Goal: Transaction & Acquisition: Obtain resource

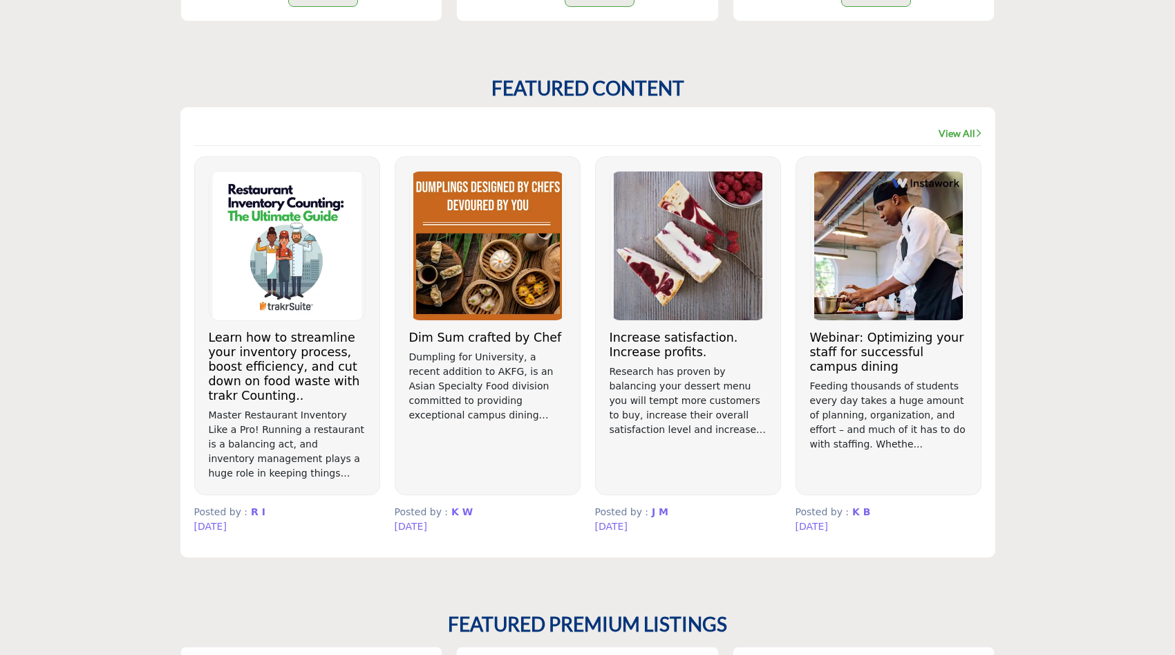
scroll to position [875, 0]
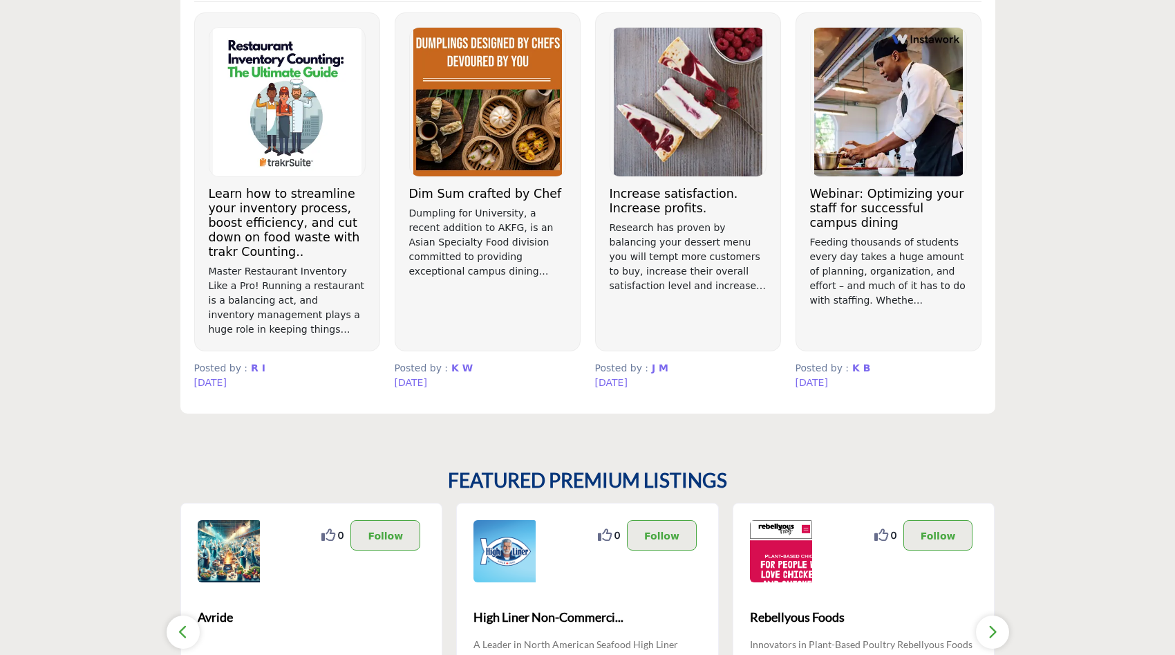
click at [534, 150] on img at bounding box center [488, 102] width 156 height 149
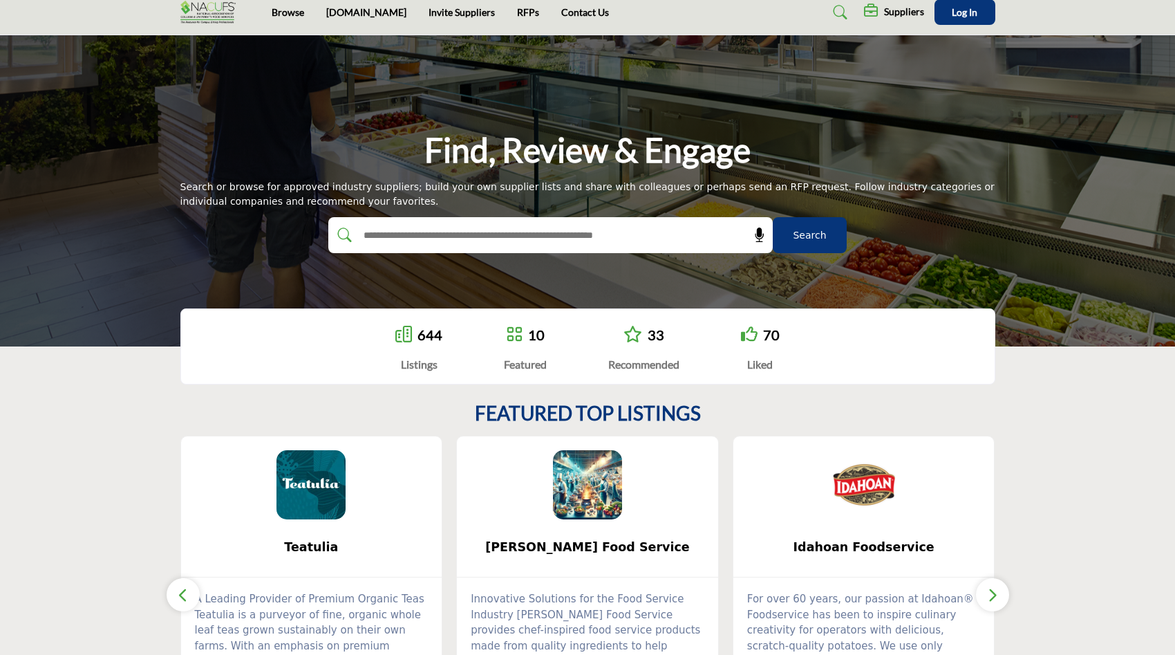
scroll to position [0, 0]
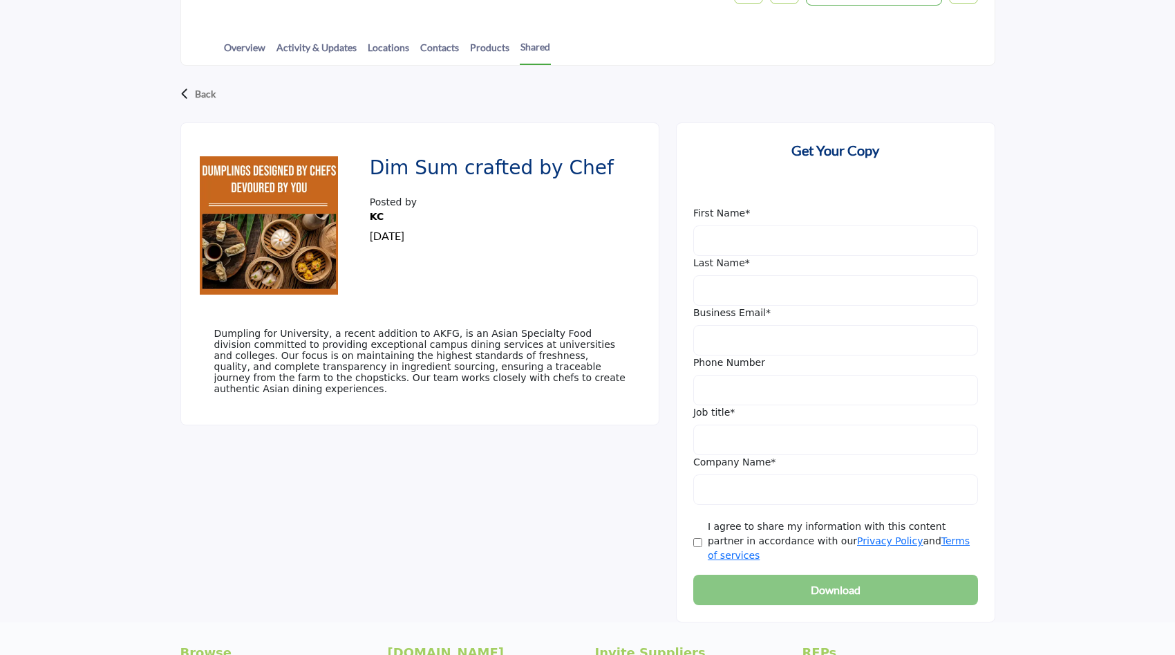
scroll to position [307, 0]
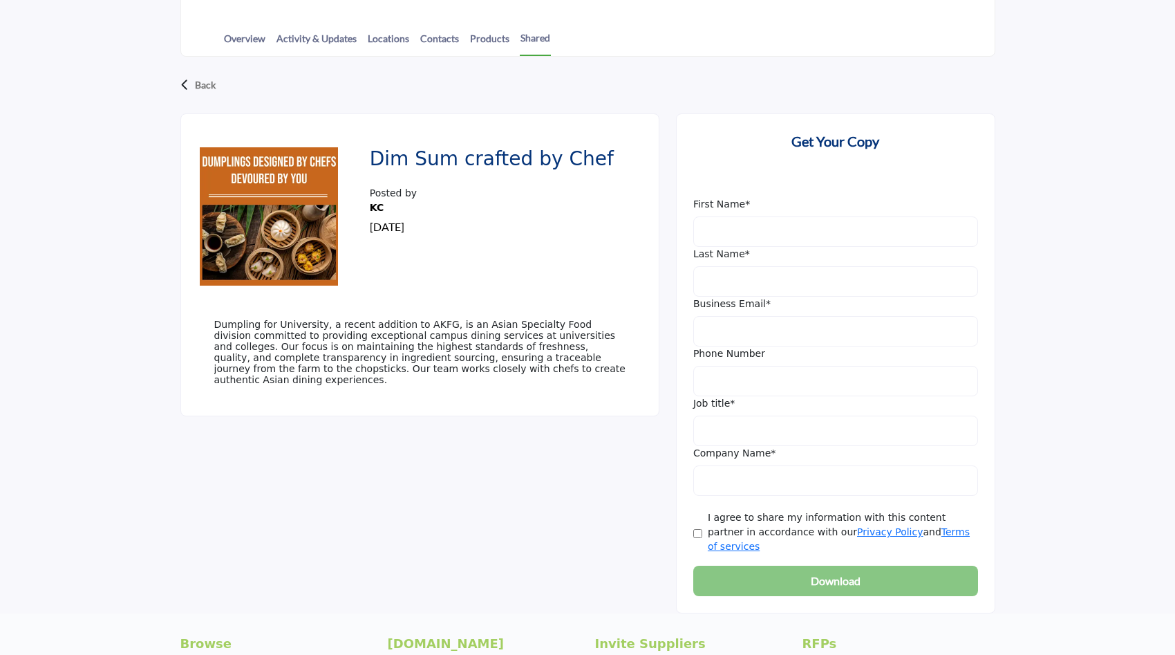
click at [277, 252] on img at bounding box center [269, 216] width 138 height 138
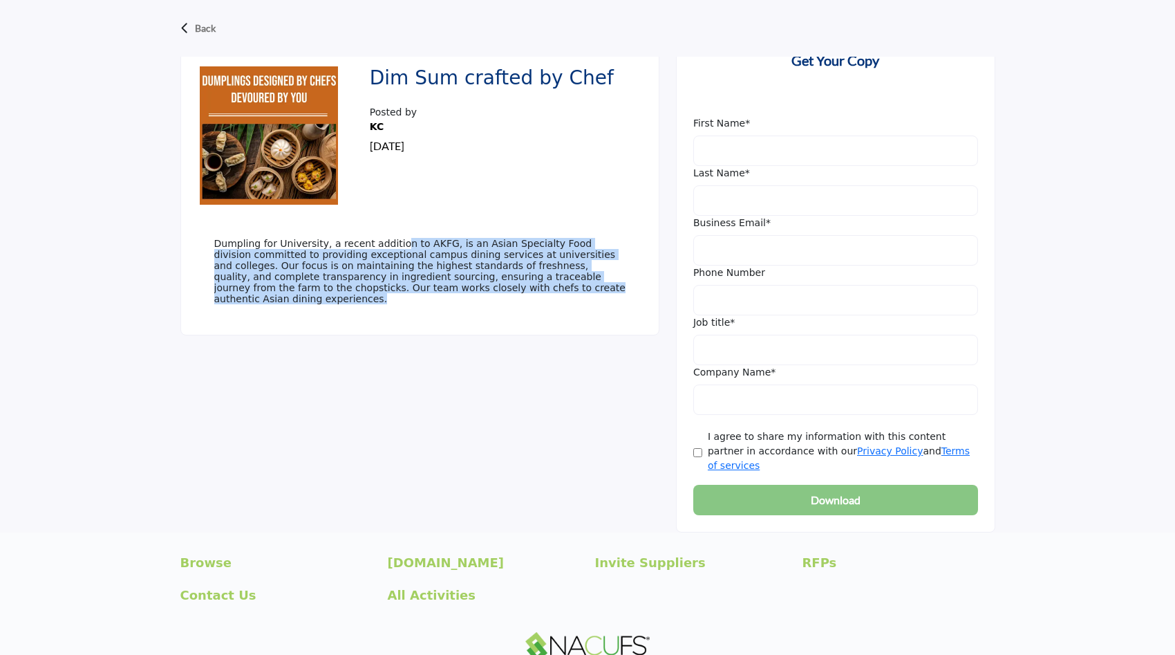
drag, startPoint x: 395, startPoint y: 244, endPoint x: 393, endPoint y: 351, distance: 107.2
click at [393, 349] on div "Dim Sum crafted by Chef Posted by KC 425 days ago and" at bounding box center [587, 282] width 815 height 500
drag, startPoint x: 393, startPoint y: 351, endPoint x: 404, endPoint y: 218, distance: 133.9
click at [393, 351] on div "Dim Sum crafted by Chef Posted by KC 425 days ago and" at bounding box center [587, 282] width 815 height 500
drag, startPoint x: 403, startPoint y: 225, endPoint x: 397, endPoint y: 366, distance: 141.2
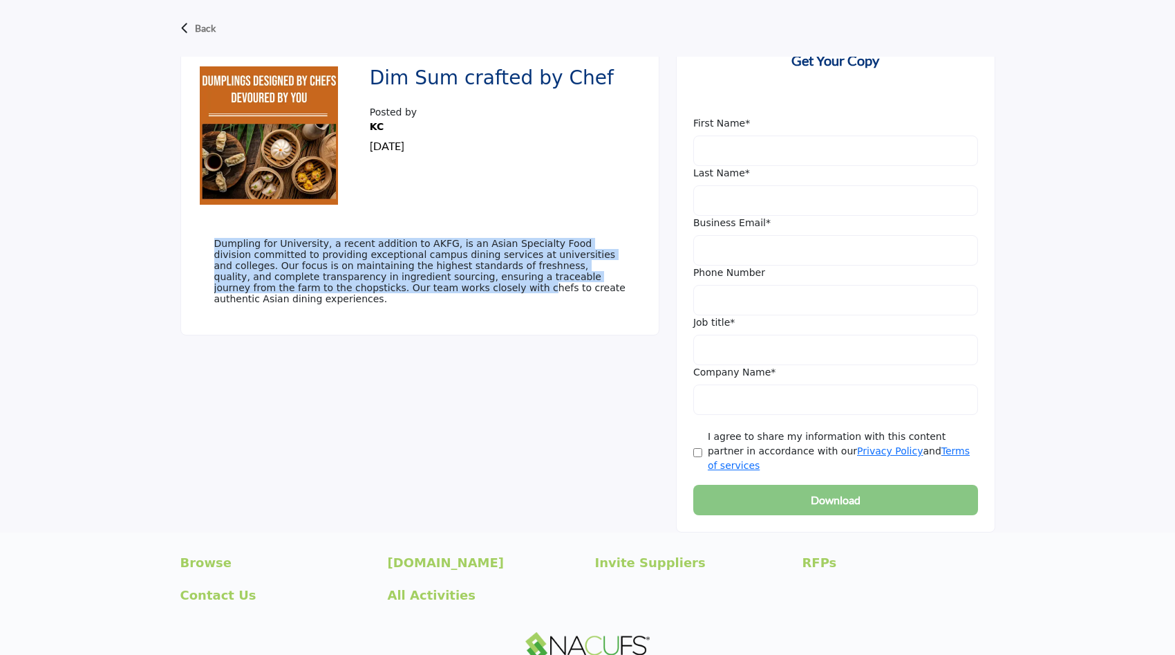
click at [400, 336] on div "Dim Sum crafted by Chef Posted by KC 425 days ago and" at bounding box center [587, 282] width 815 height 500
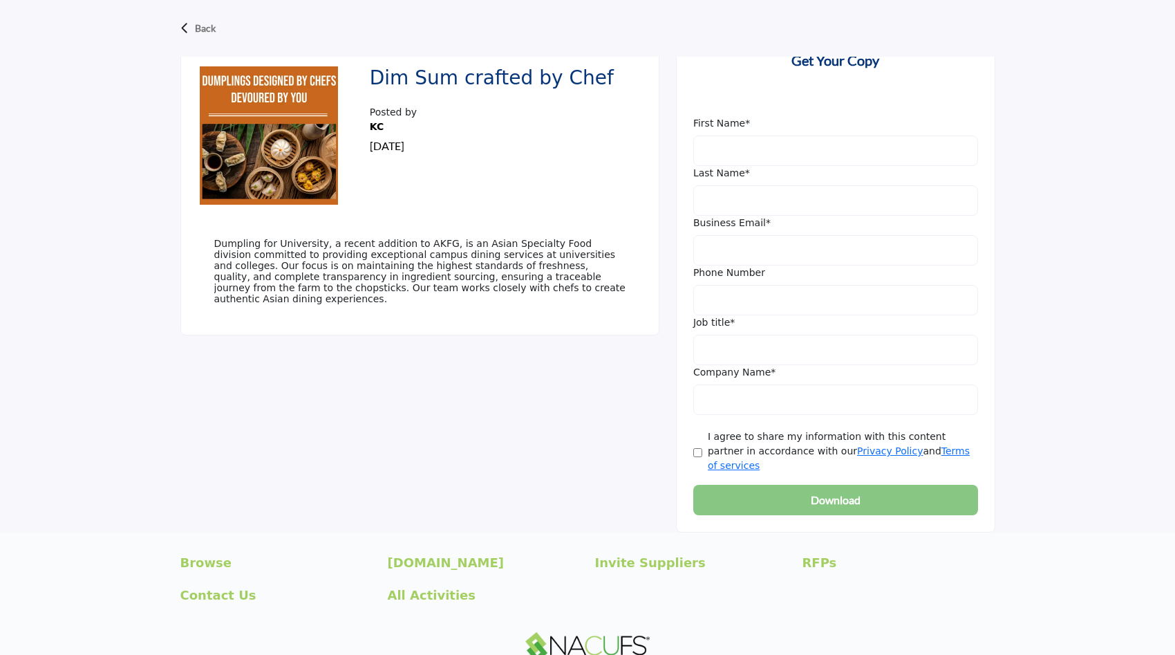
click at [397, 366] on div "Dim Sum crafted by Chef Posted by KC 425 days ago and" at bounding box center [587, 282] width 815 height 500
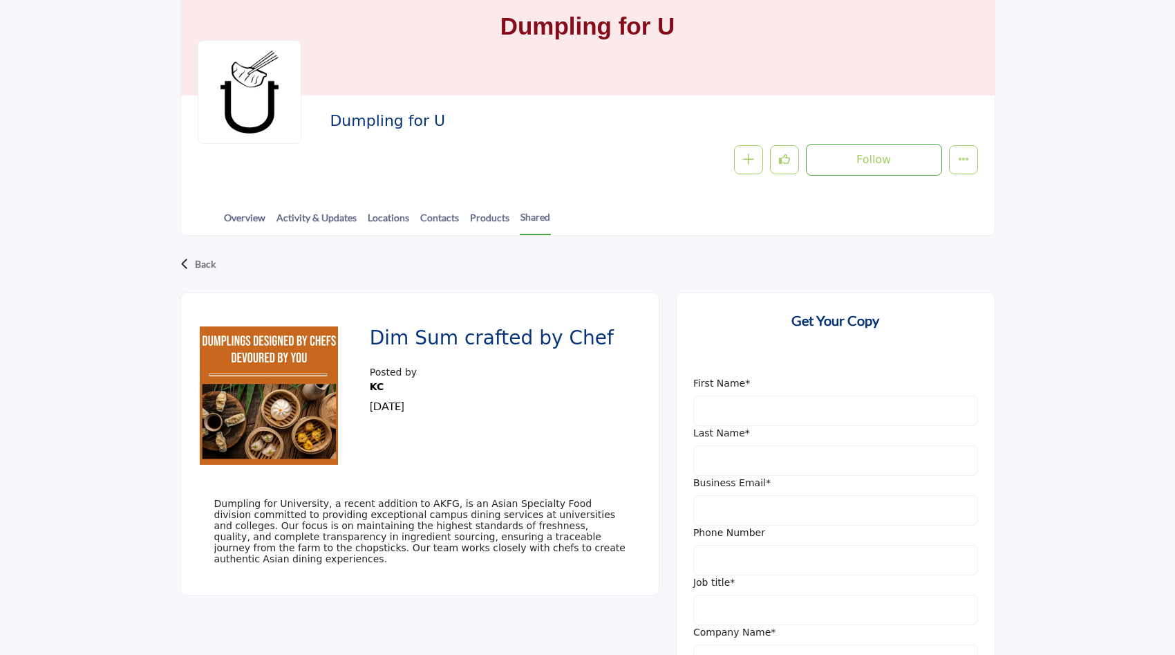
scroll to position [119, 0]
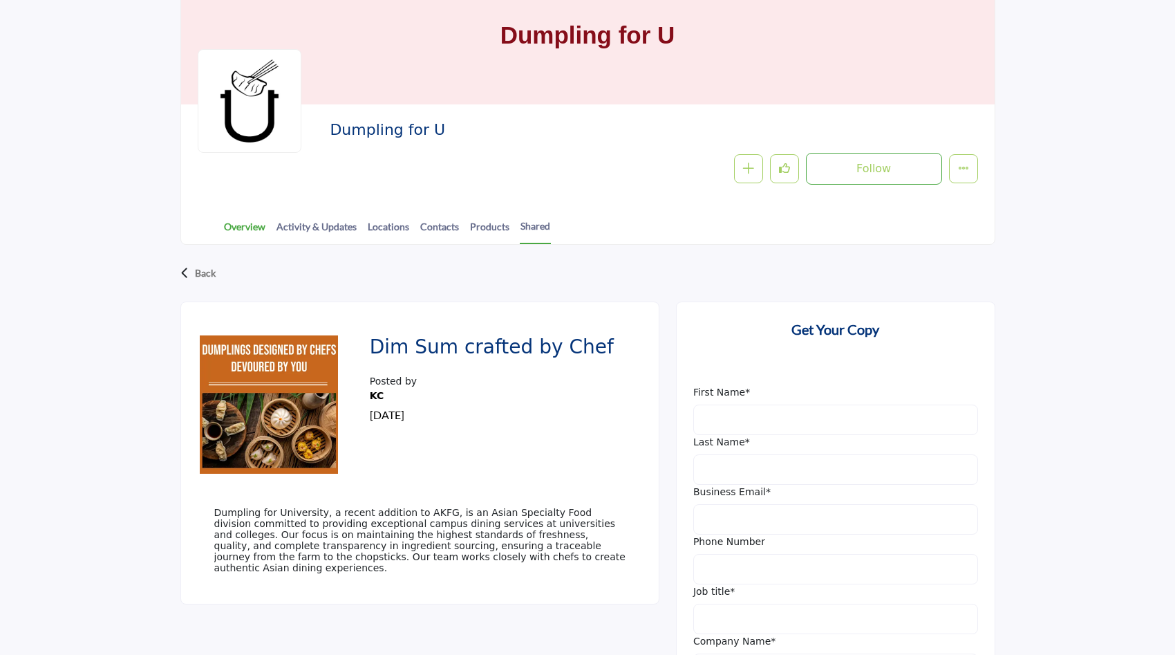
click at [254, 222] on link "Overview" at bounding box center [244, 231] width 43 height 24
click at [250, 230] on link "Overview" at bounding box center [244, 231] width 43 height 24
click at [313, 227] on link "Activity & Updates" at bounding box center [317, 231] width 82 height 24
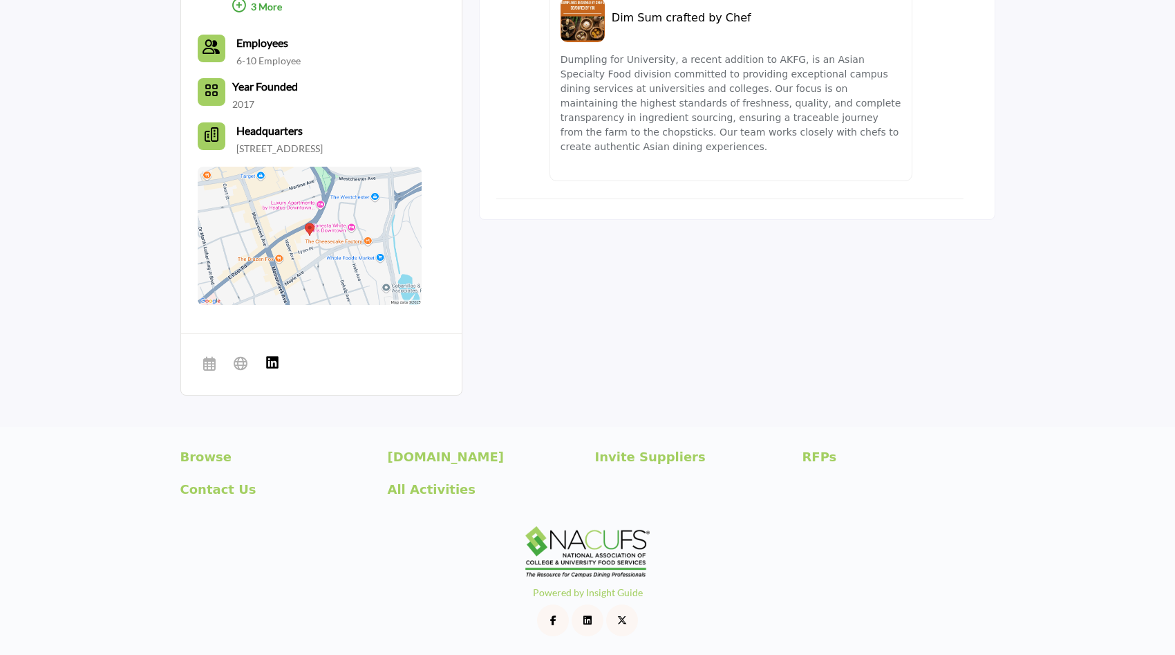
scroll to position [319, 0]
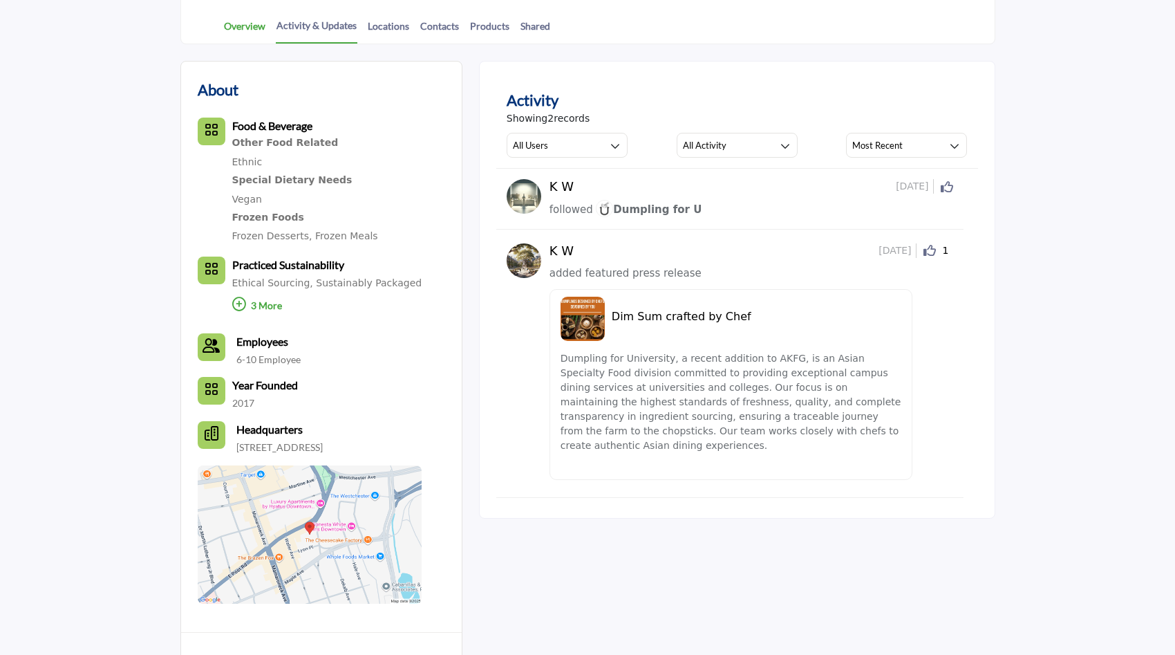
click at [243, 25] on link "Overview" at bounding box center [244, 31] width 43 height 24
click at [243, 302] on icon at bounding box center [239, 304] width 14 height 14
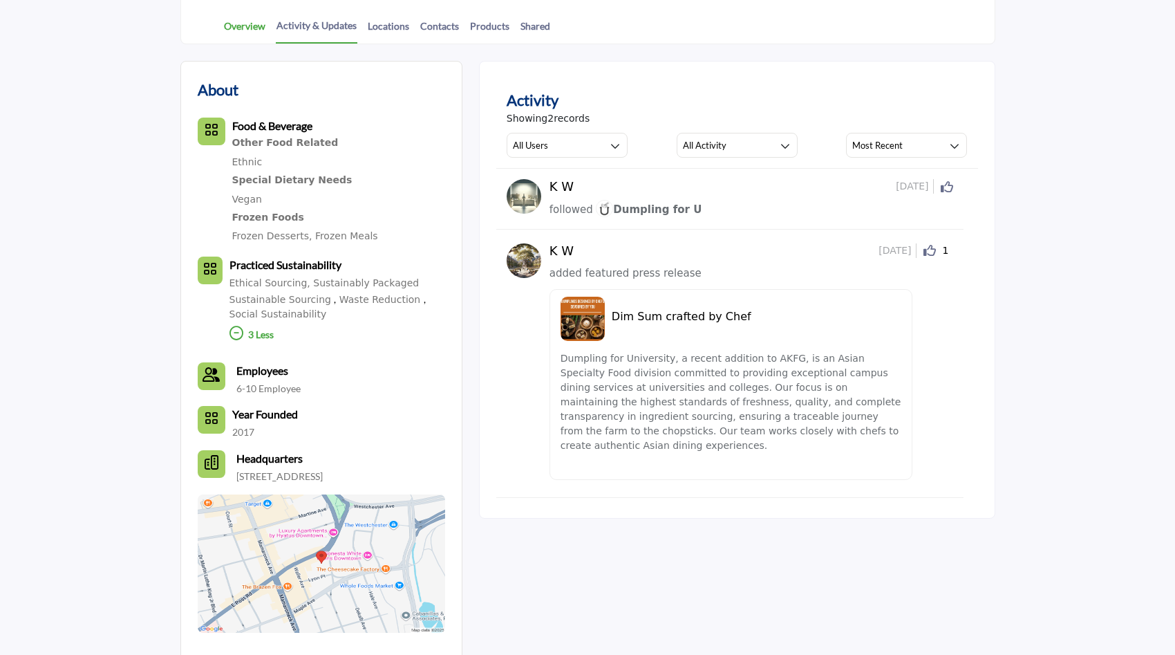
click at [245, 30] on link "Overview" at bounding box center [244, 31] width 43 height 24
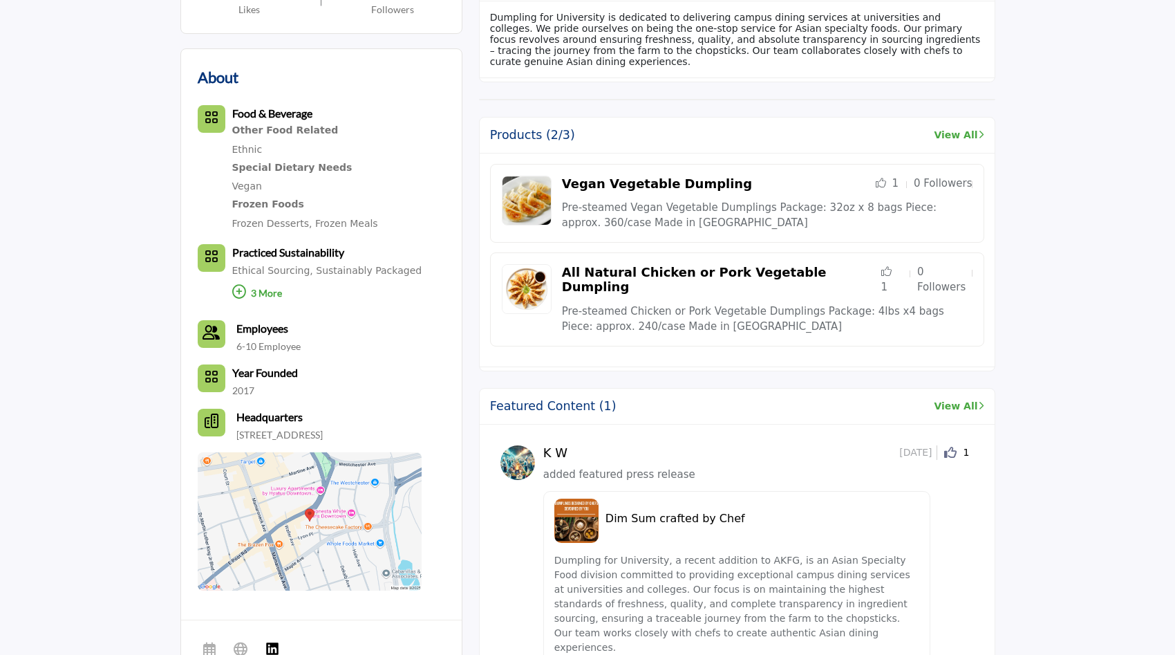
scroll to position [566, 0]
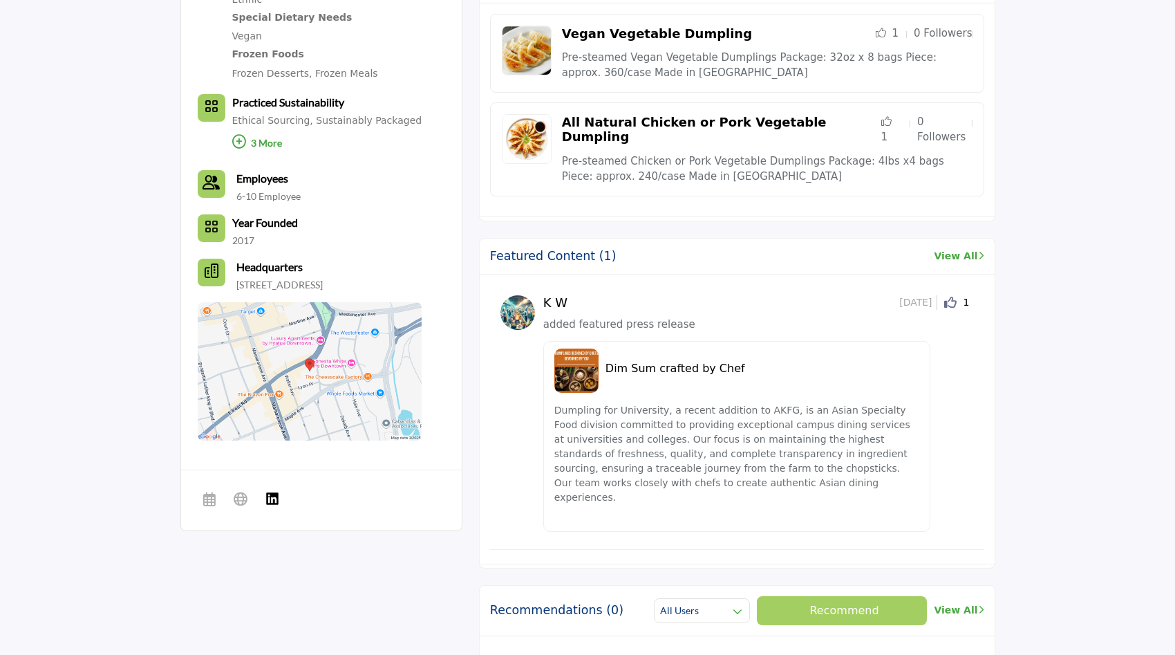
click at [967, 249] on link "View All" at bounding box center [959, 256] width 50 height 15
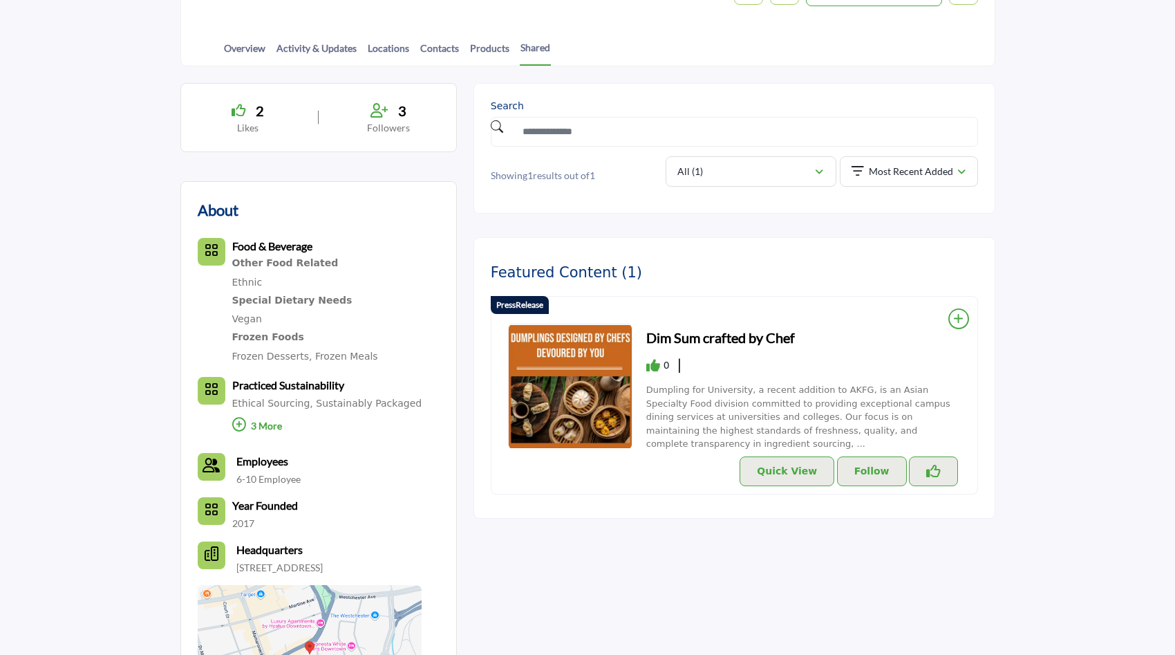
scroll to position [370, 0]
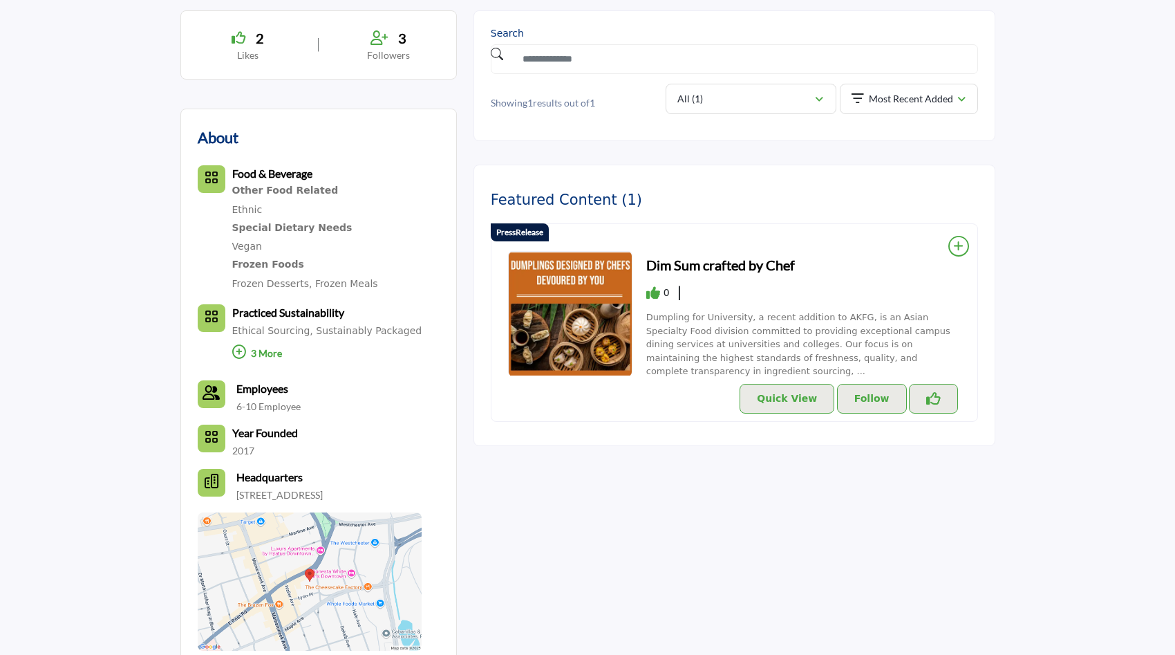
click at [964, 243] on icon at bounding box center [958, 246] width 19 height 21
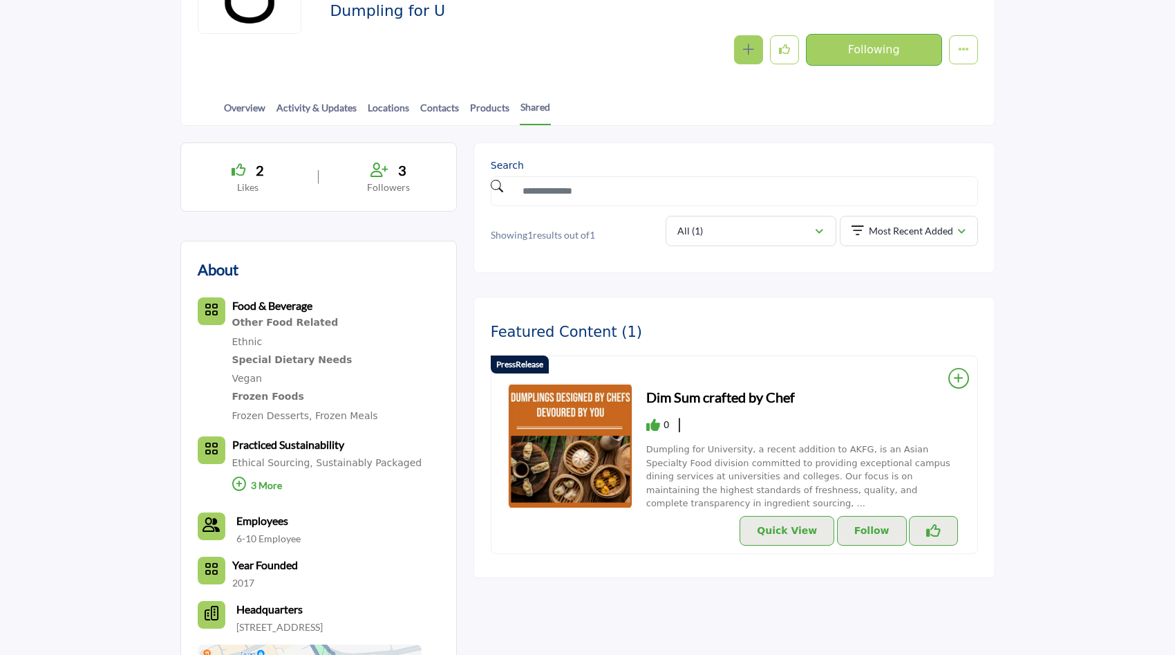
scroll to position [283, 0]
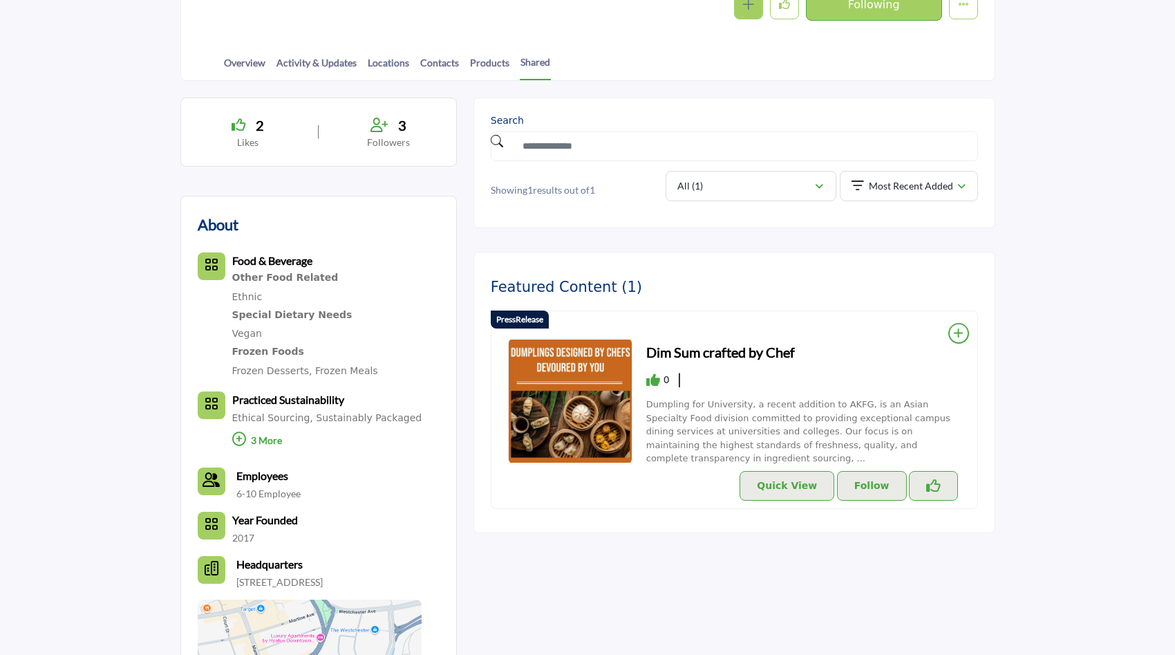
click at [963, 331] on icon at bounding box center [958, 333] width 19 height 21
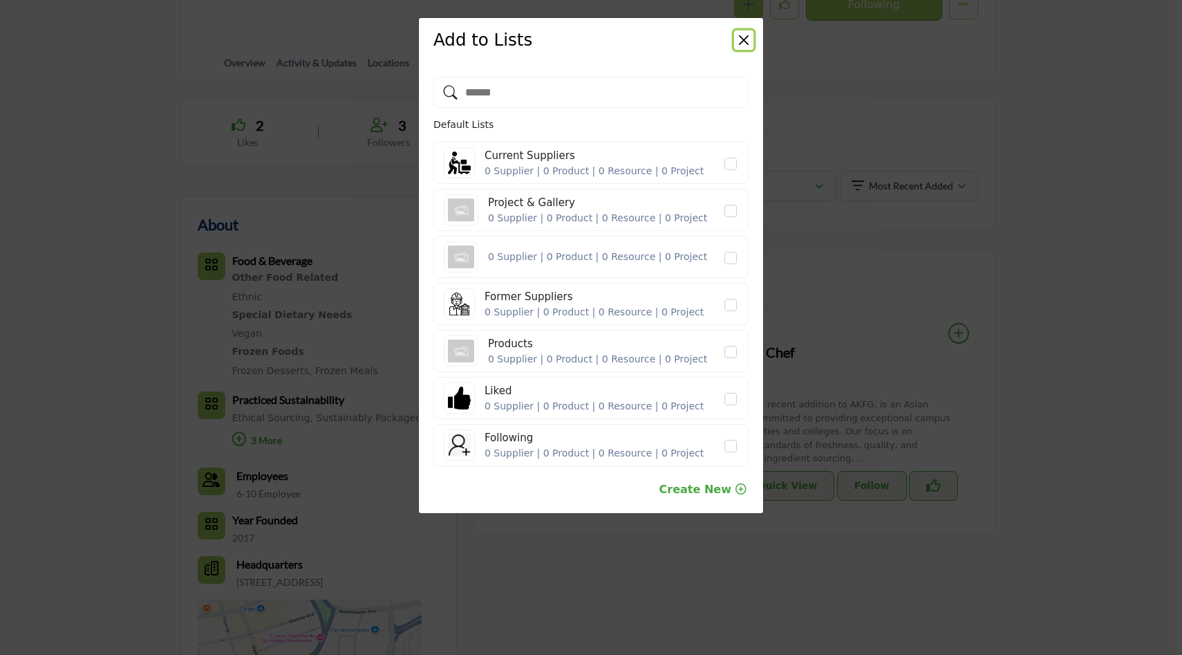
click at [742, 31] on button "Close" at bounding box center [743, 39] width 19 height 19
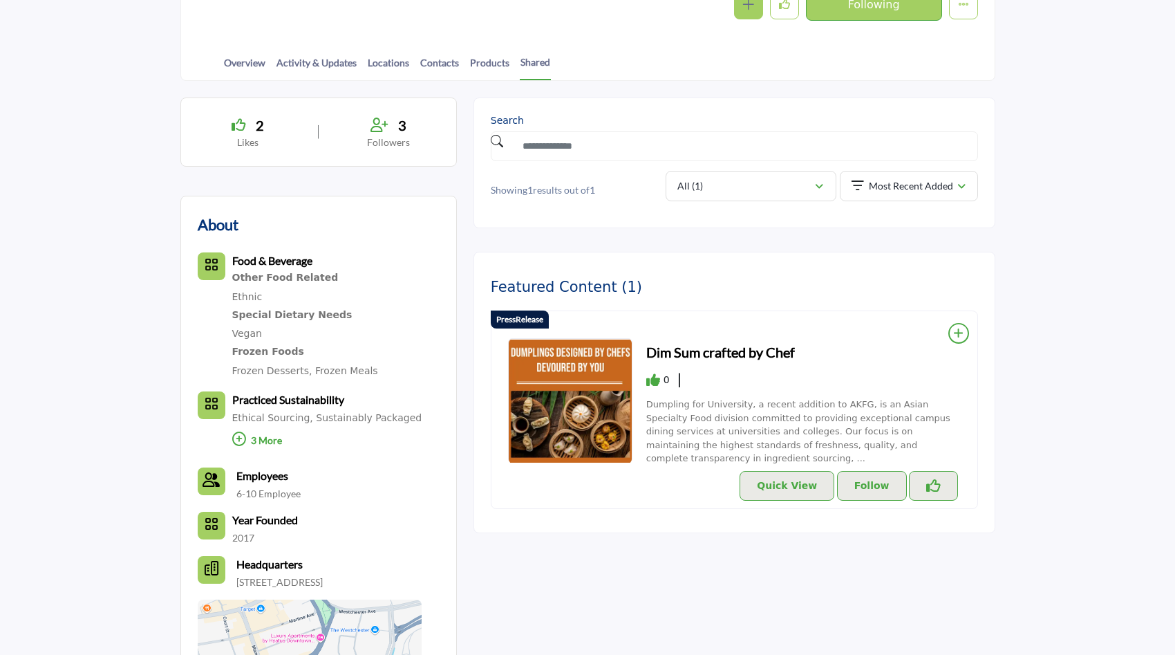
click at [598, 389] on img at bounding box center [570, 401] width 123 height 124
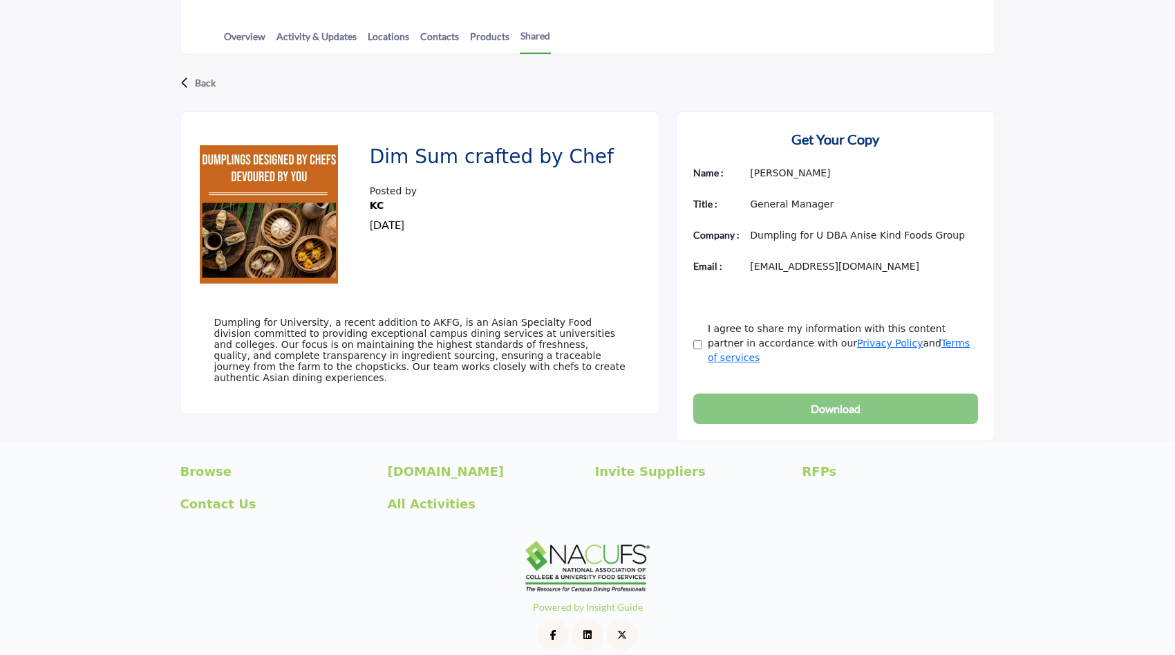
scroll to position [178, 0]
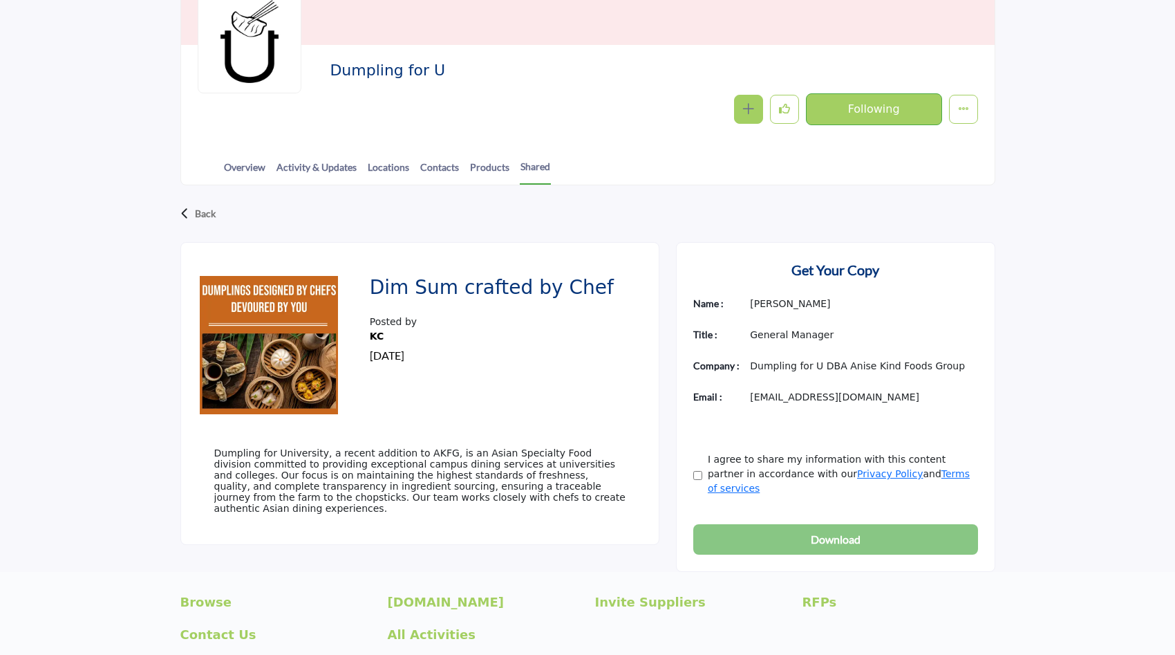
click at [278, 321] on img at bounding box center [269, 345] width 138 height 138
click at [492, 176] on link "Products" at bounding box center [489, 172] width 41 height 24
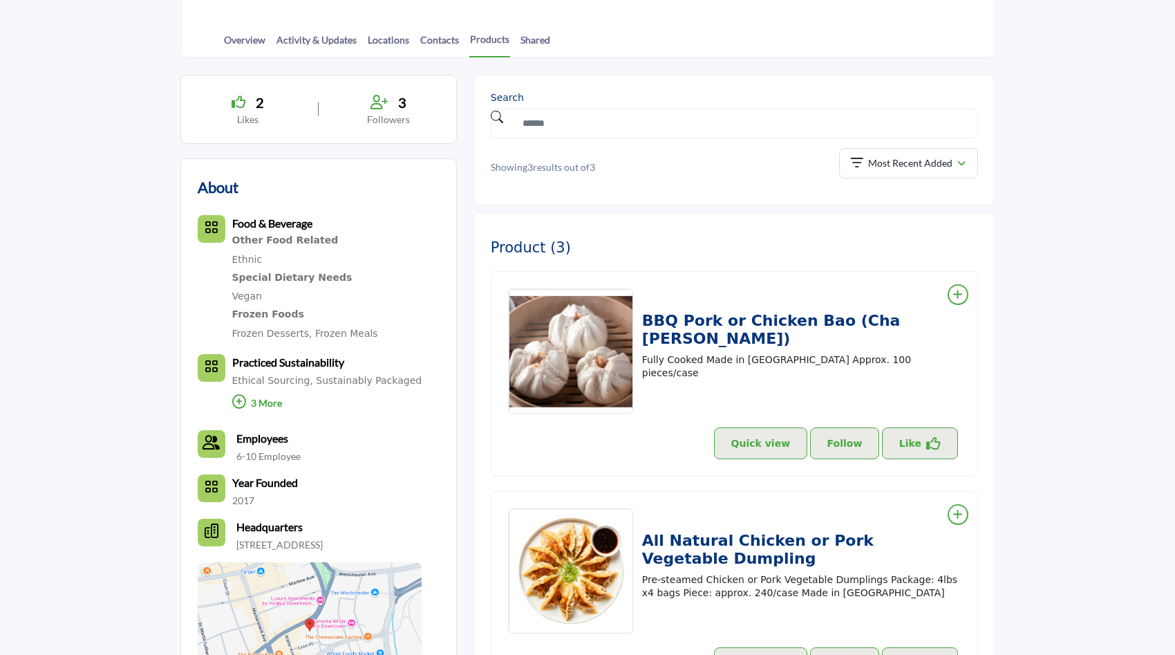
scroll to position [269, 0]
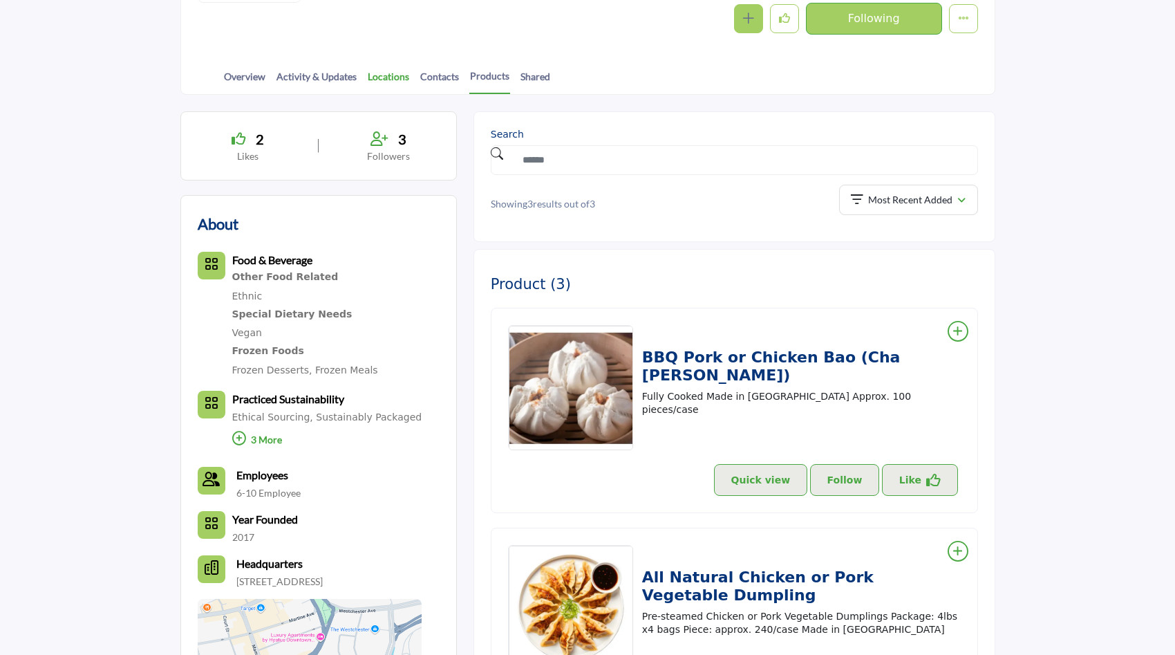
click at [379, 79] on link "Locations" at bounding box center [388, 81] width 43 height 24
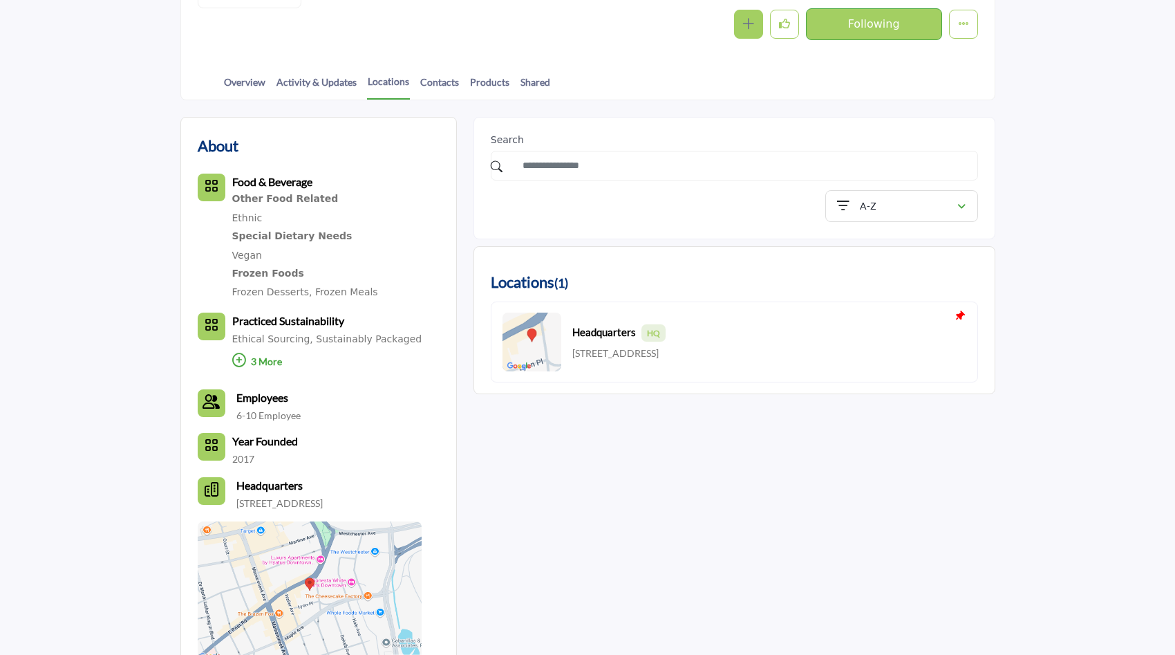
scroll to position [93, 0]
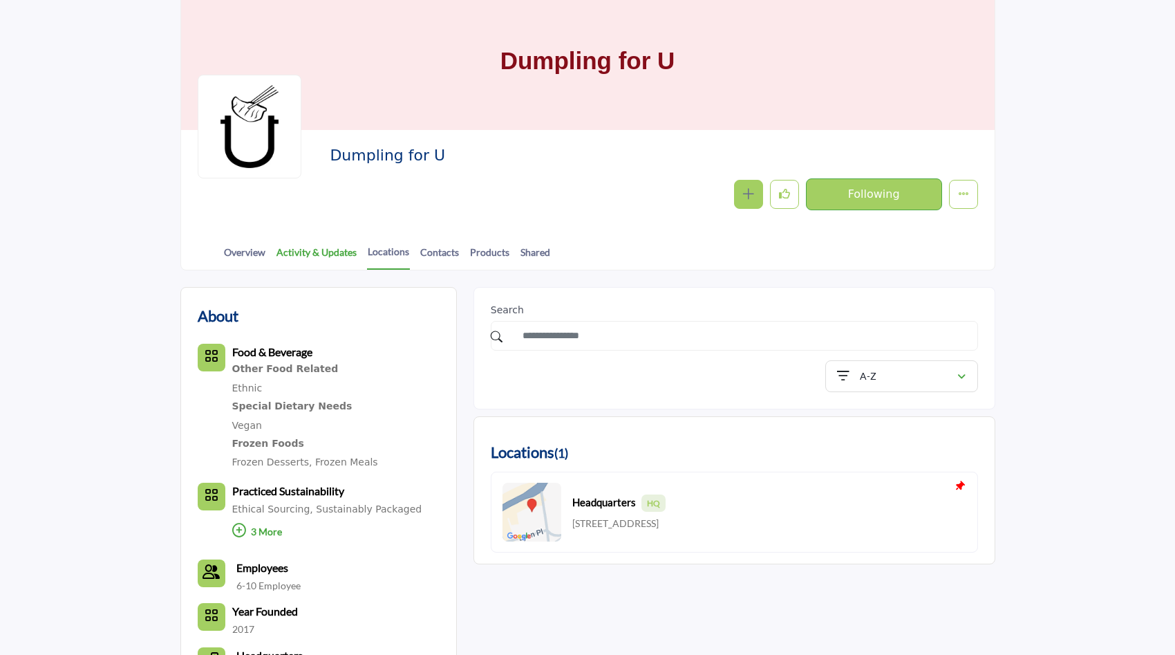
click at [316, 252] on link "Activity & Updates" at bounding box center [317, 257] width 82 height 24
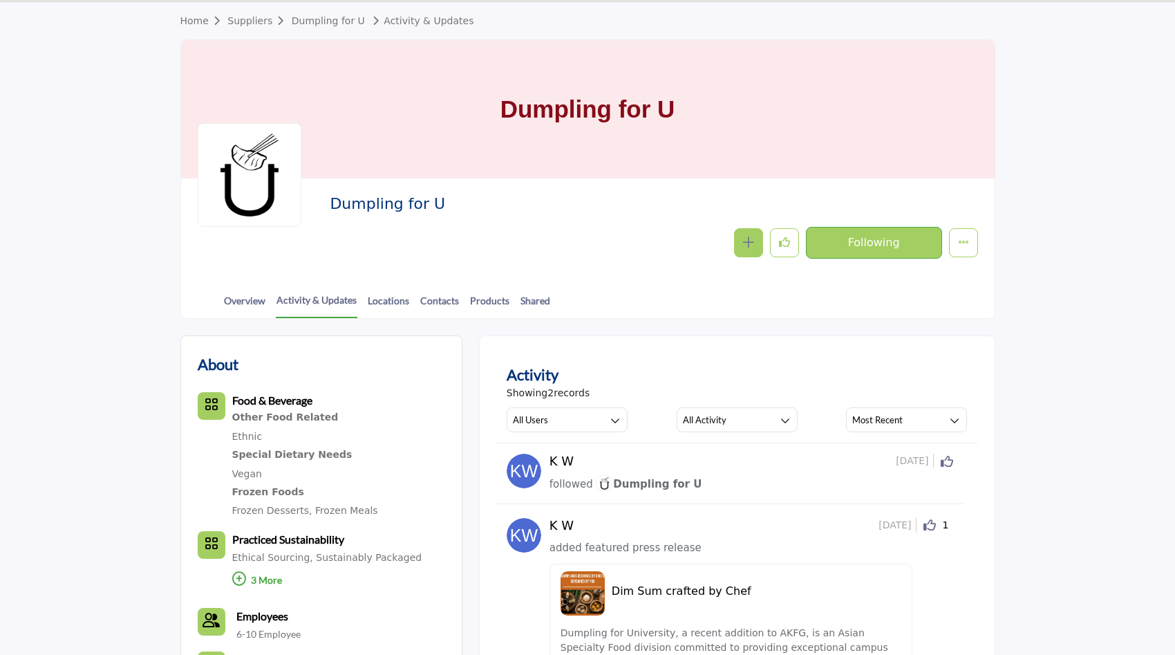
scroll to position [186, 0]
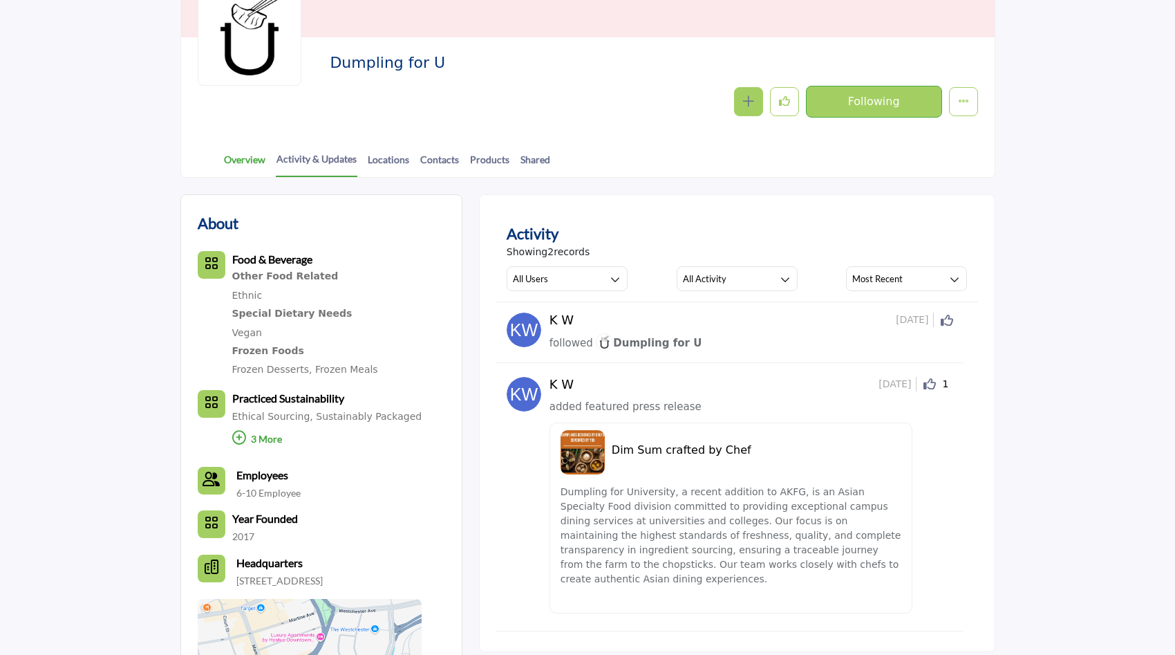
click at [251, 166] on link "Overview" at bounding box center [244, 164] width 43 height 24
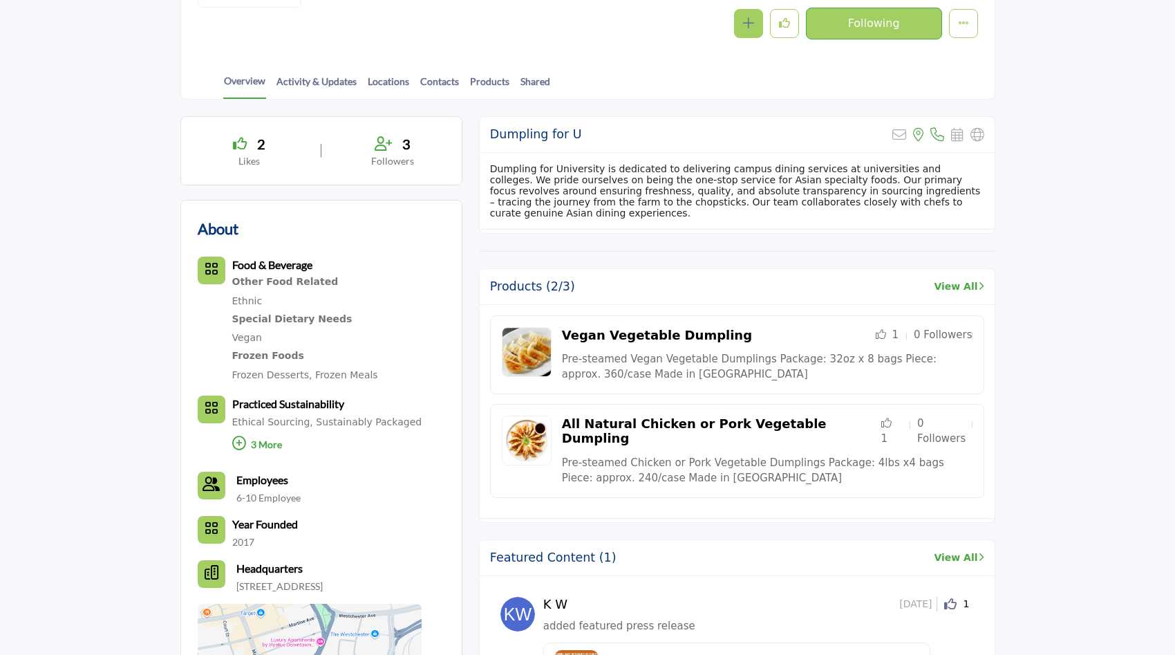
scroll to position [571, 0]
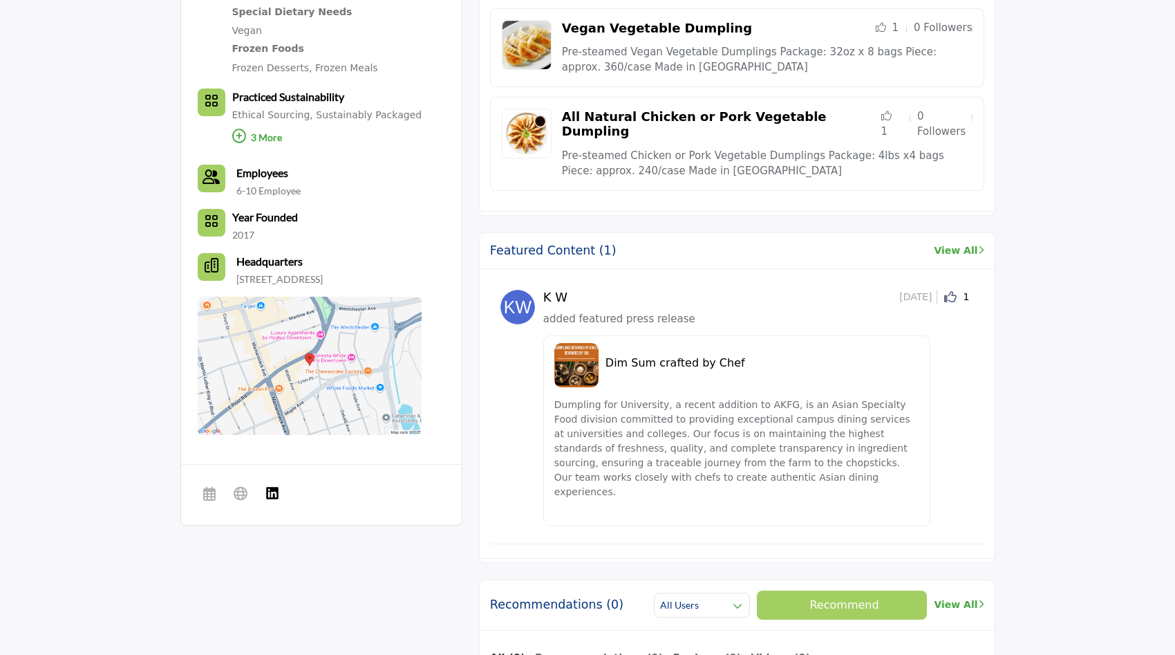
click at [696, 398] on p "Dumpling for University, a recent addition to AKFG, is an Asian Specialty Food …" at bounding box center [737, 449] width 365 height 102
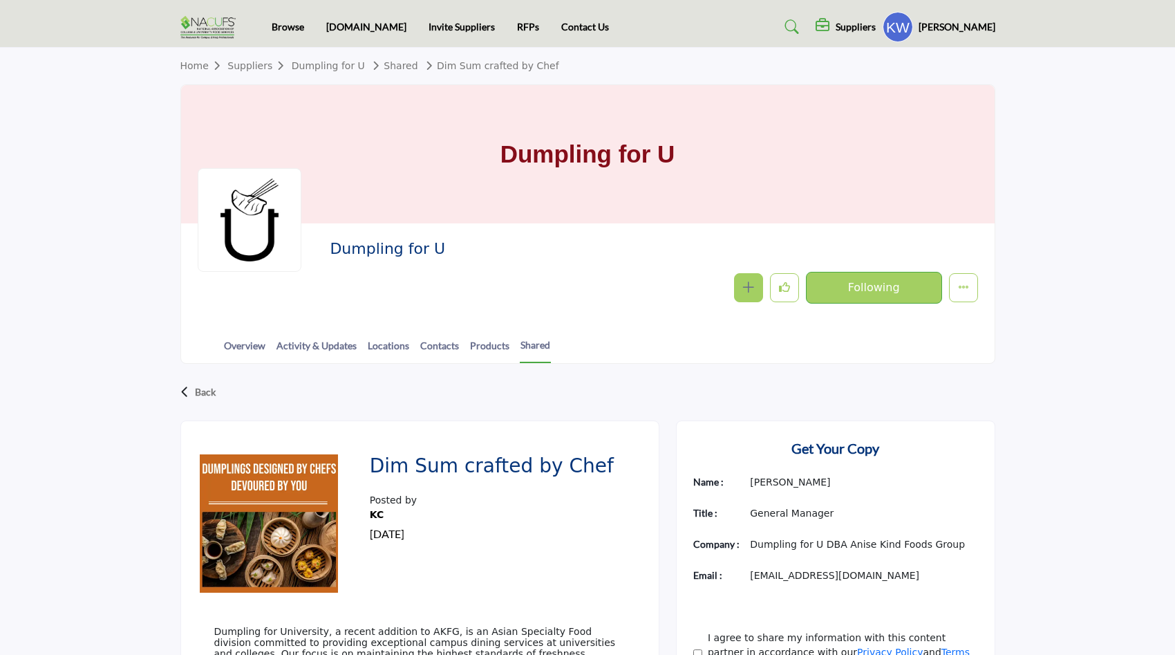
scroll to position [225, 0]
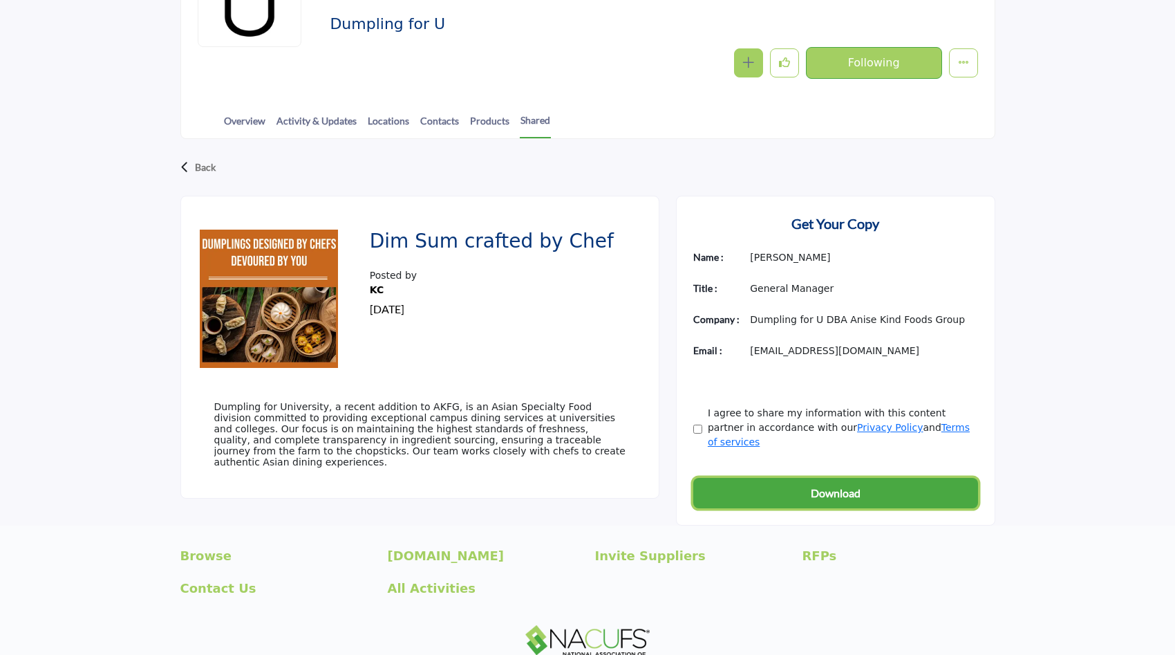
click at [741, 478] on button "Download" at bounding box center [836, 493] width 285 height 30
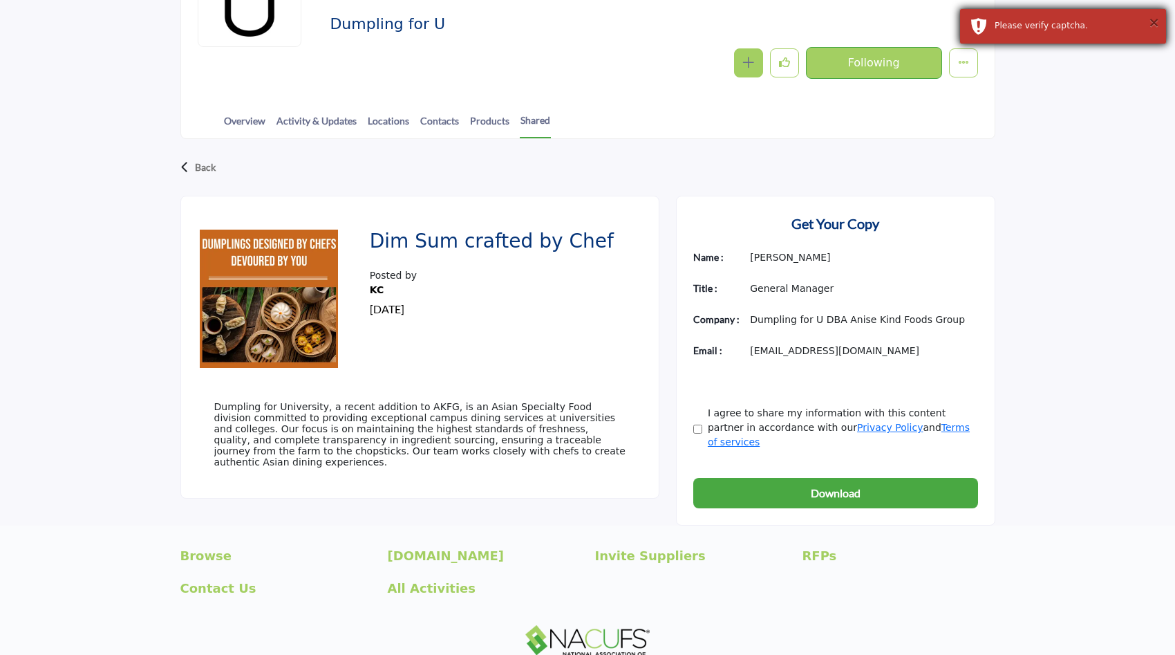
click at [1157, 19] on button "×" at bounding box center [1154, 22] width 12 height 14
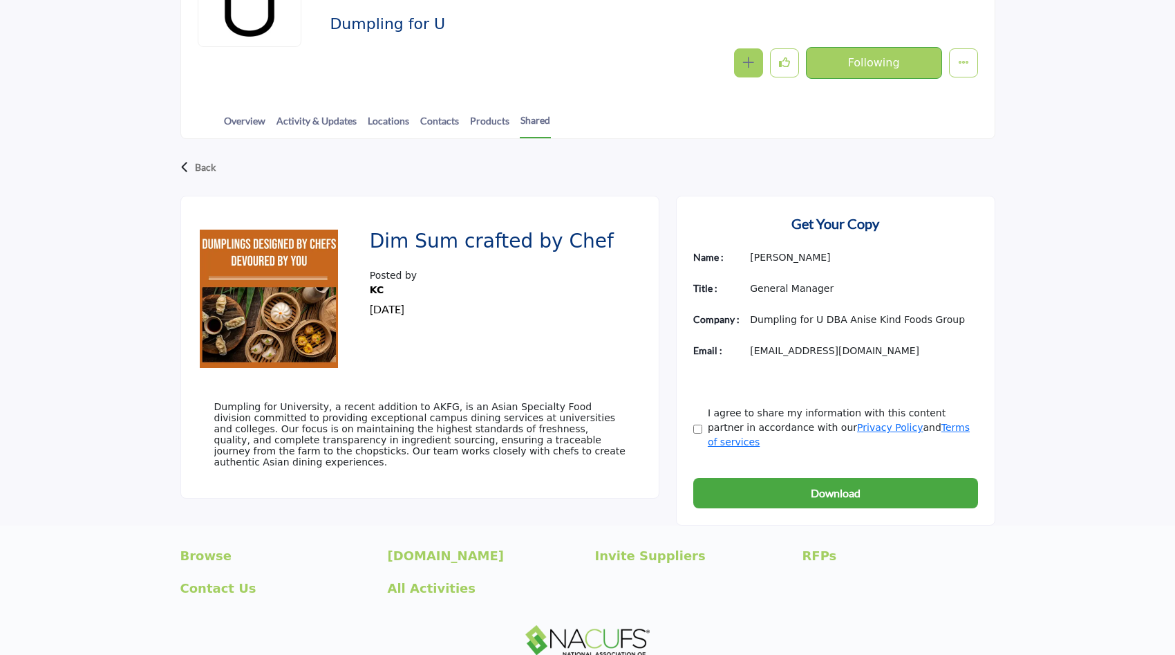
scroll to position [207, 0]
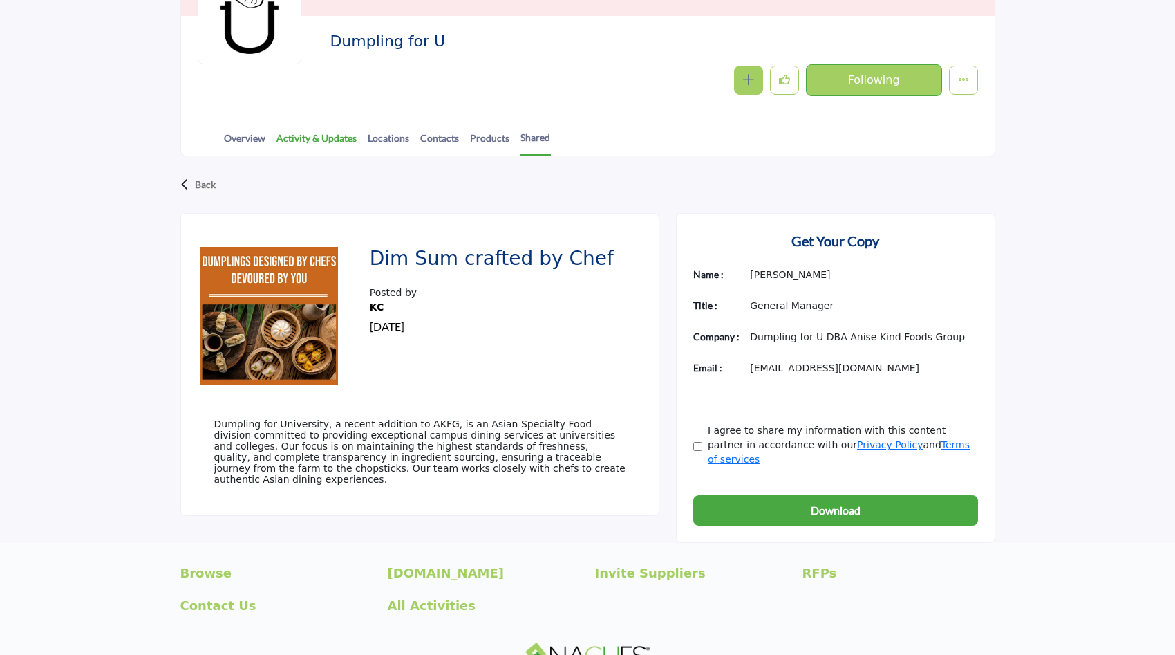
click at [305, 138] on link "Activity & Updates" at bounding box center [317, 143] width 82 height 24
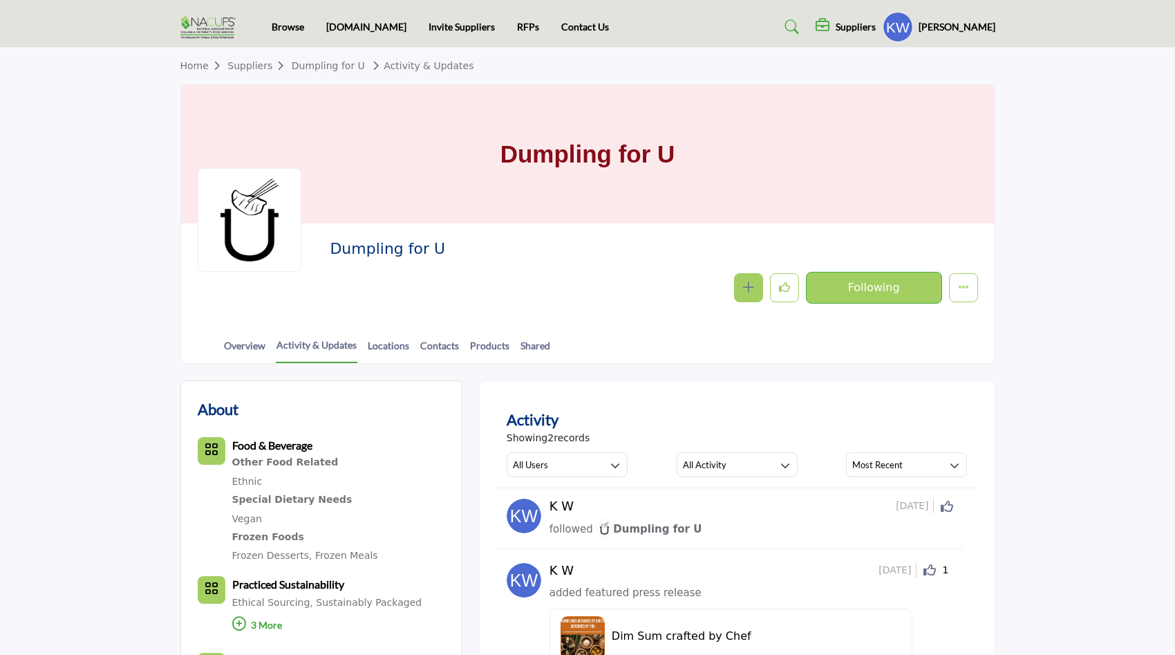
click at [754, 292] on icon "button" at bounding box center [748, 286] width 11 height 11
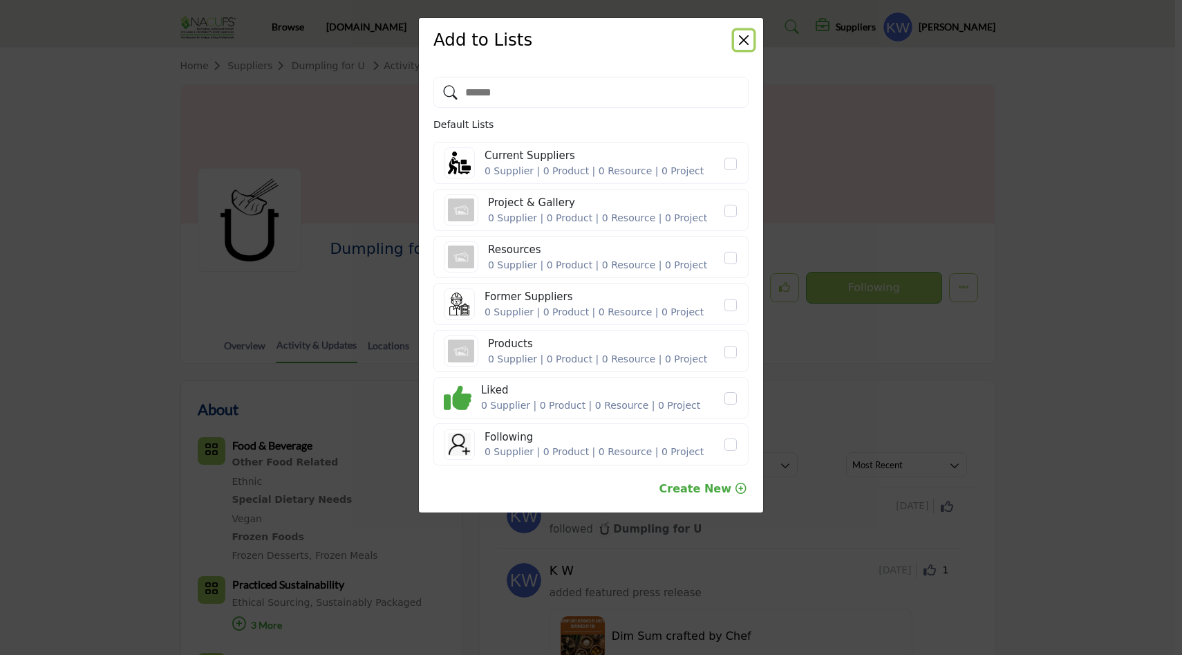
click at [741, 45] on button "Close" at bounding box center [743, 39] width 19 height 19
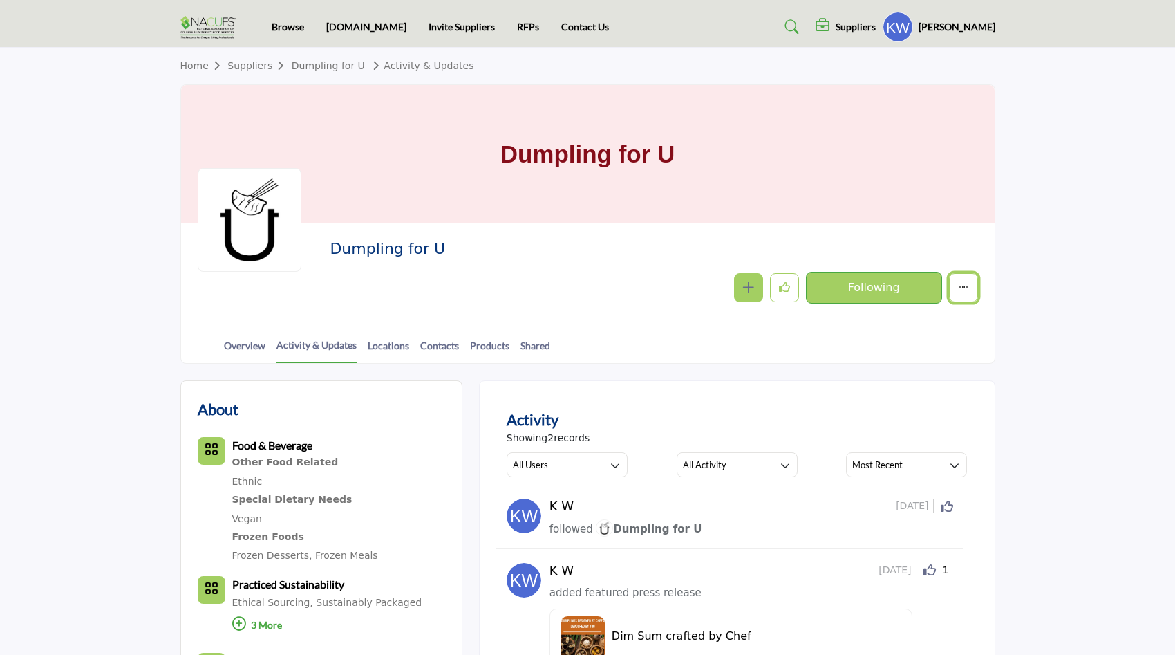
click at [964, 281] on button "More details" at bounding box center [963, 287] width 29 height 29
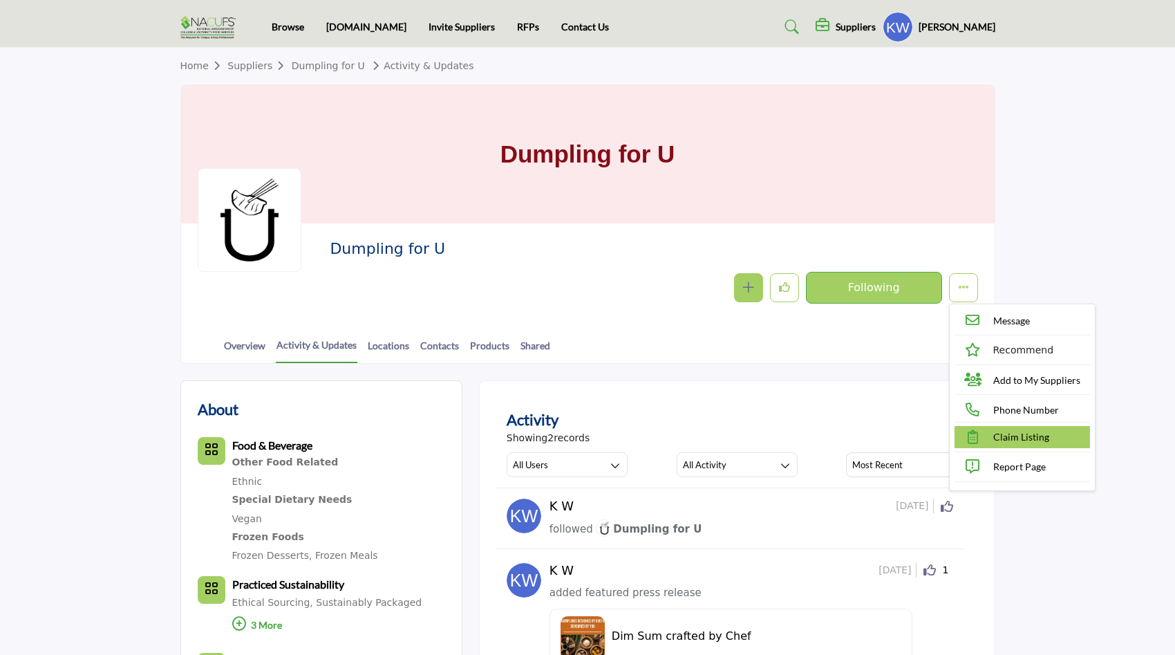
click at [1010, 443] on span "Claim Listing" at bounding box center [1022, 436] width 56 height 15
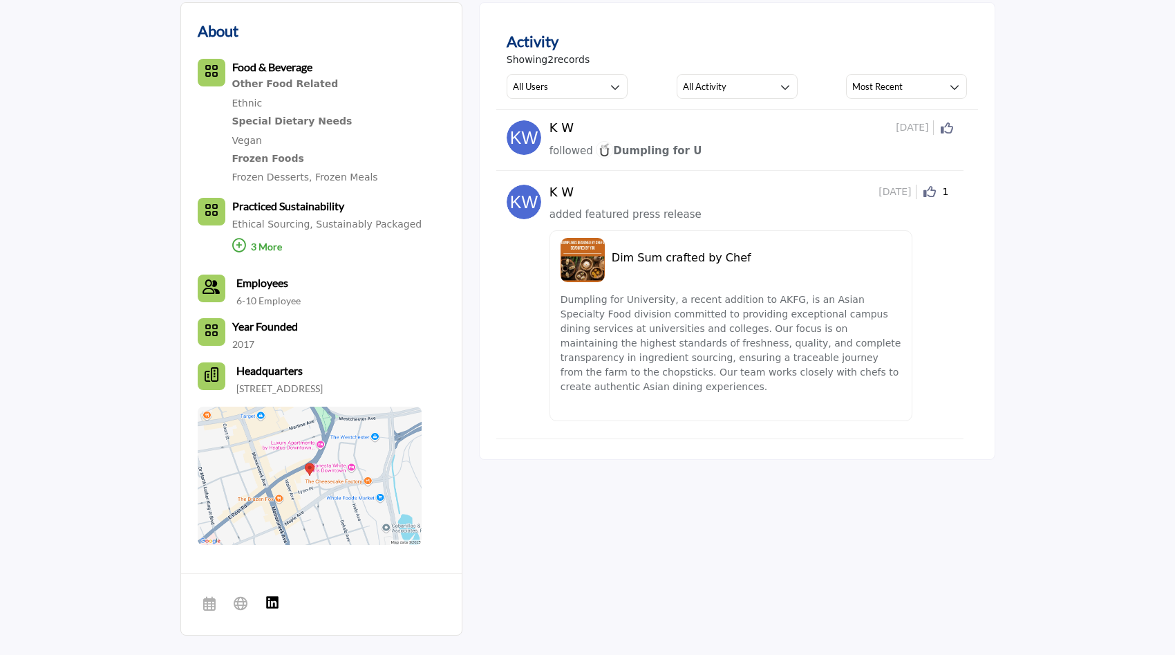
scroll to position [613, 0]
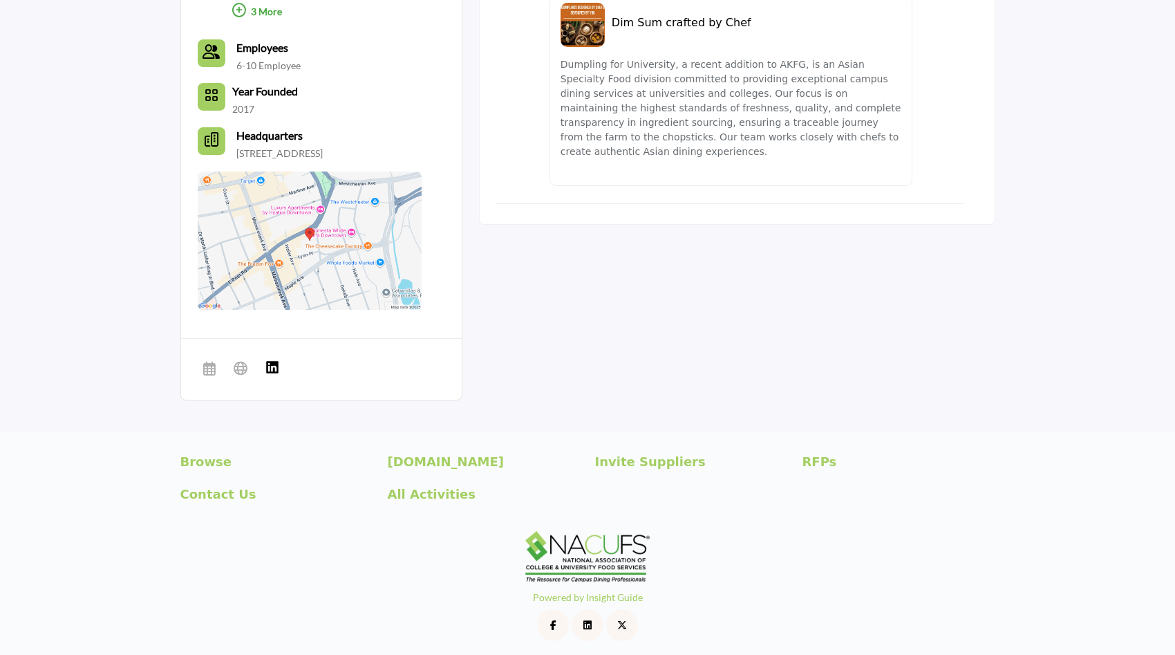
click at [277, 374] on img at bounding box center [273, 367] width 14 height 14
